Goal: Obtain resource: Obtain resource

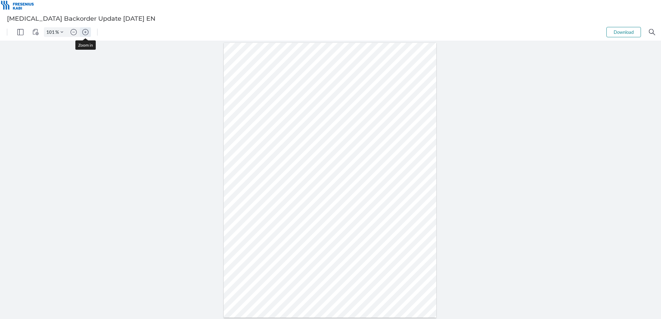
click at [86, 32] on img "Zoom in" at bounding box center [85, 32] width 6 height 6
type input "126"
click at [87, 33] on img "Zoom in" at bounding box center [85, 32] width 6 height 6
type input "126"
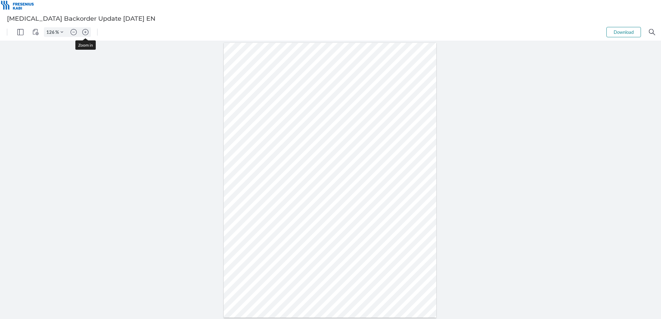
scroll to position [32, 0]
